Goal: Information Seeking & Learning: Learn about a topic

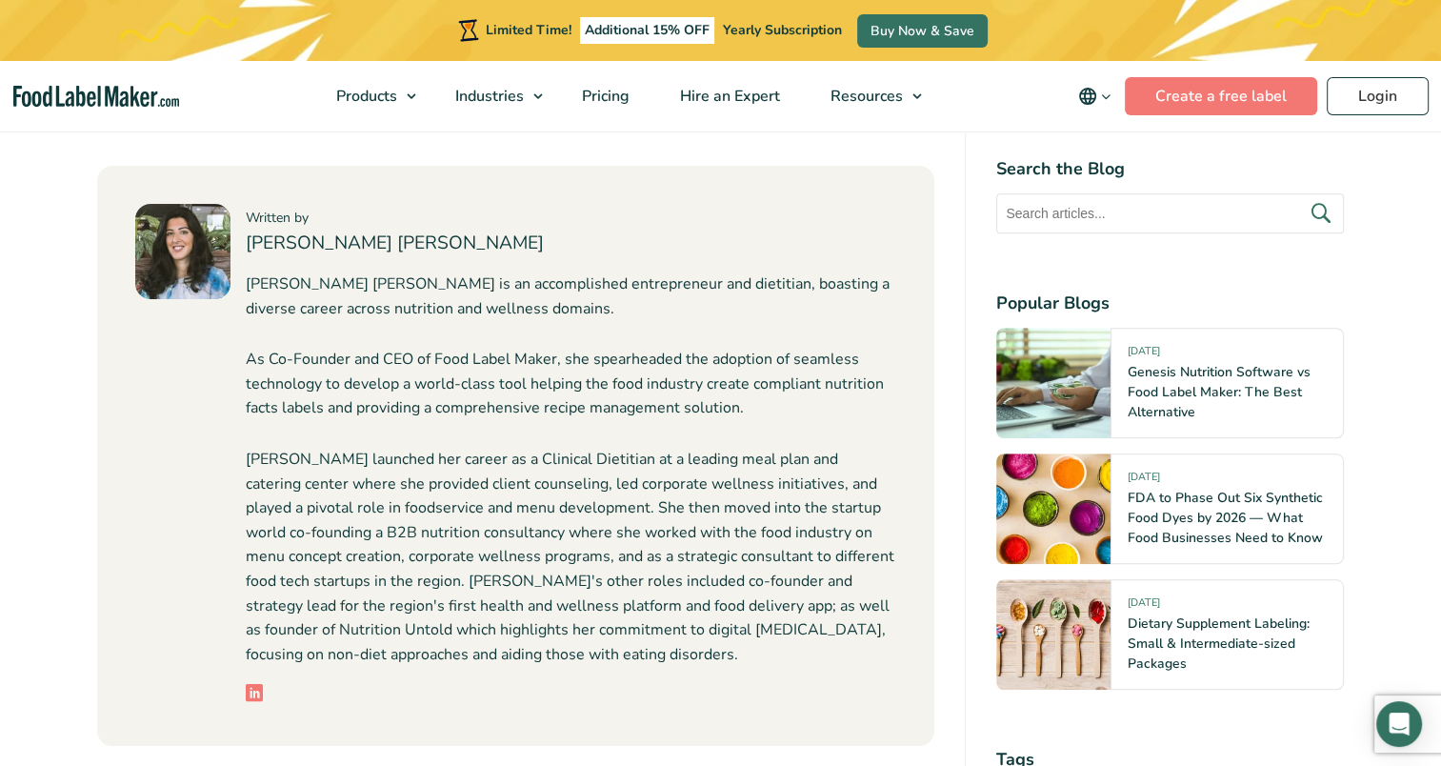
scroll to position [8829, 0]
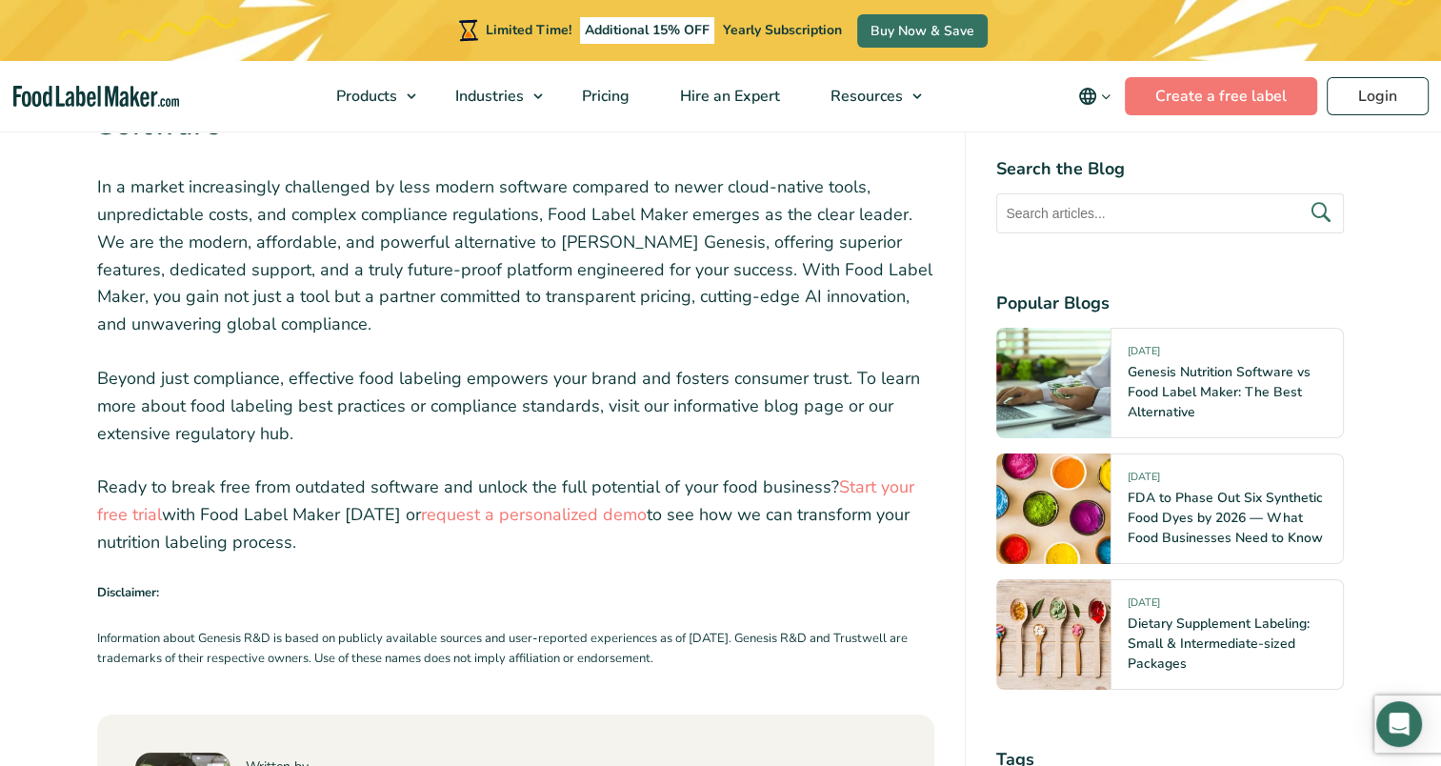
scroll to position [6754, 0]
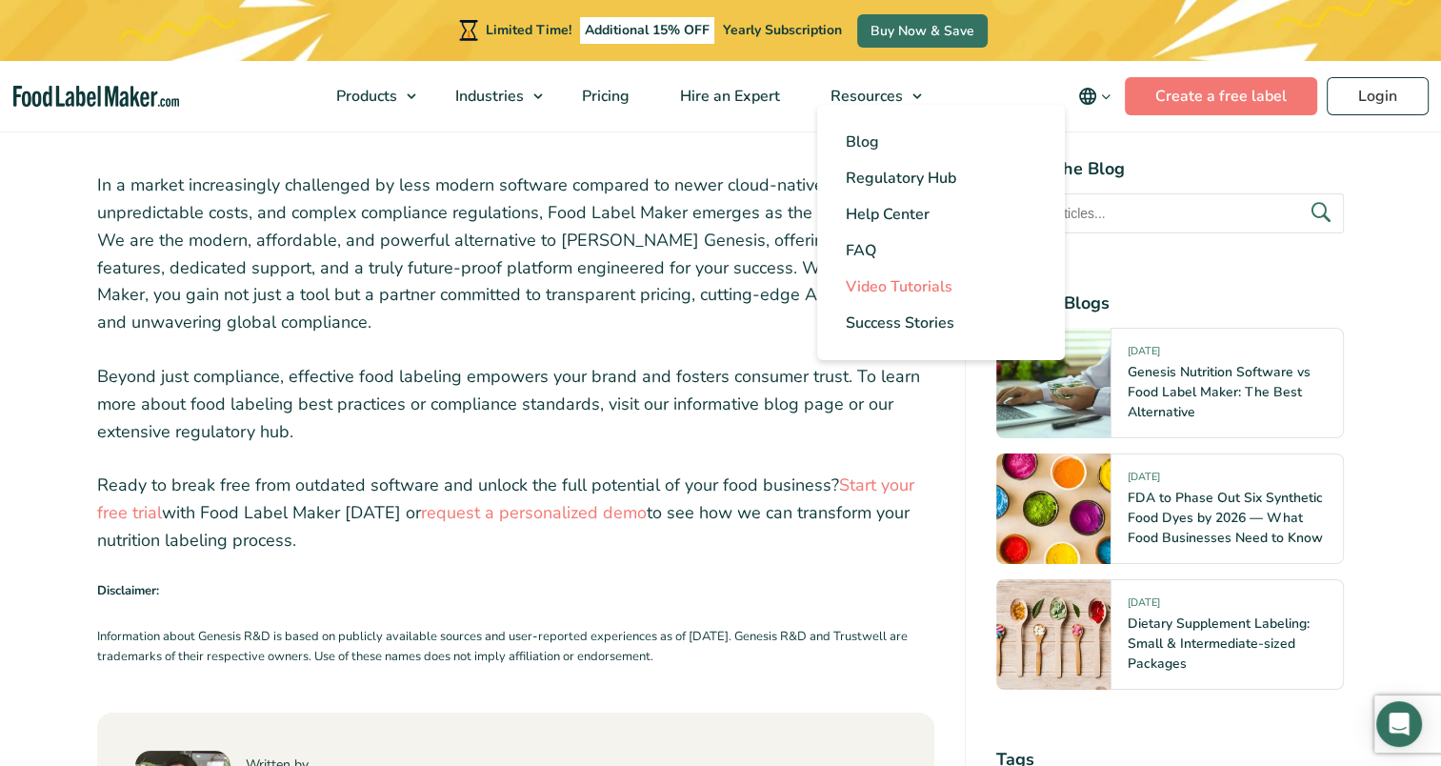
click at [865, 285] on span "Video Tutorials" at bounding box center [899, 286] width 107 height 21
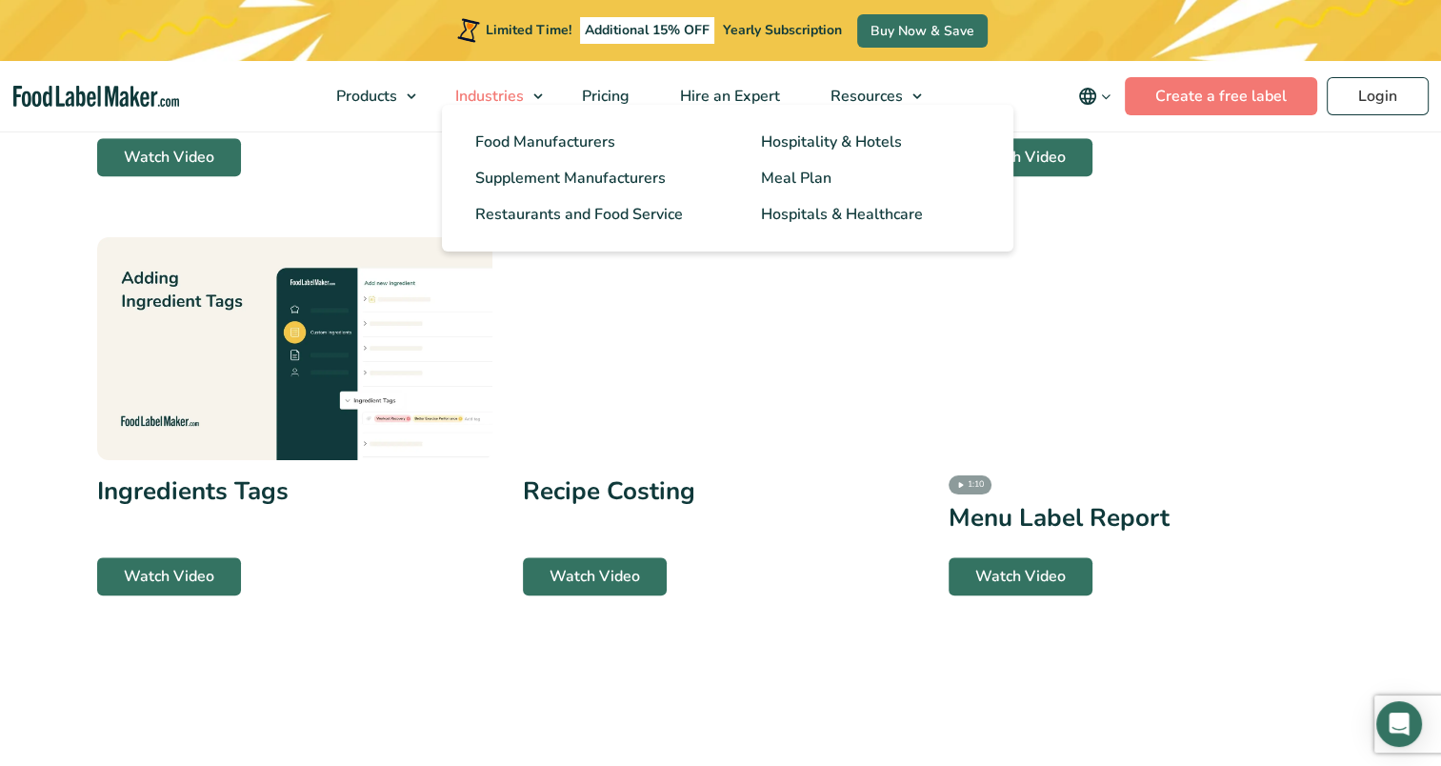
scroll to position [1546, 0]
